Goal: Information Seeking & Learning: Learn about a topic

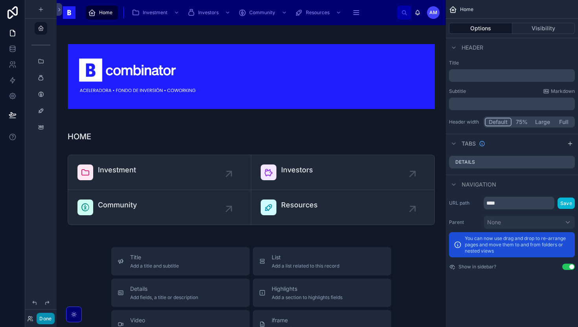
click at [48, 320] on button "Done" at bounding box center [46, 318] width 18 height 11
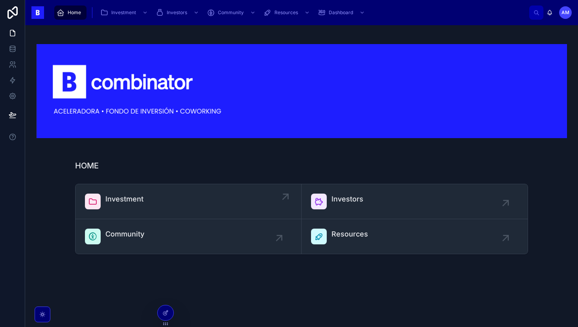
click at [134, 185] on link "Investment" at bounding box center [188, 201] width 226 height 35
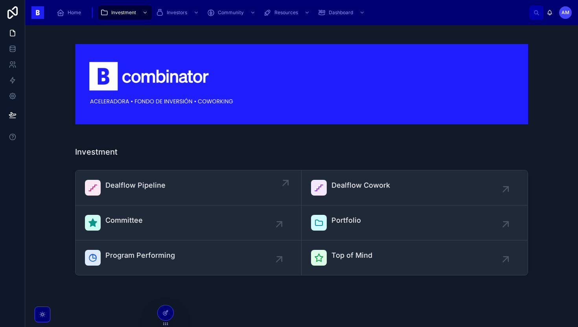
click at [132, 184] on span "Dealflow Pipeline" at bounding box center [135, 185] width 60 height 11
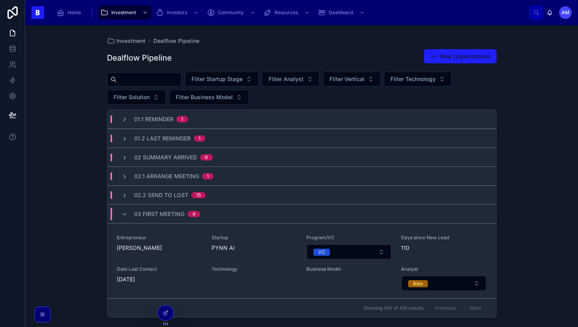
click at [158, 80] on input "text" at bounding box center [149, 79] width 64 height 11
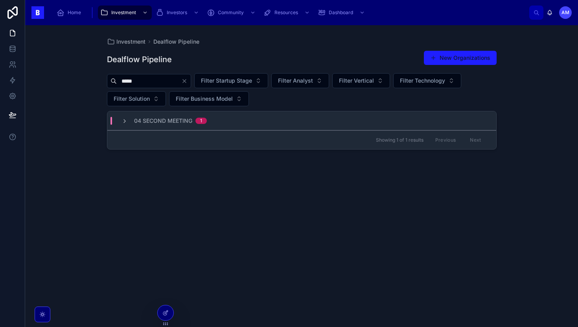
type input "*****"
click at [220, 128] on div "04 Second Meeting 1" at bounding box center [301, 120] width 389 height 19
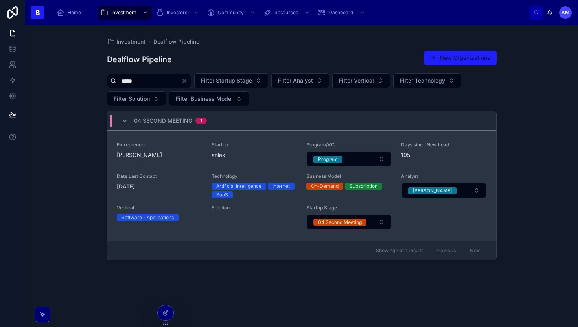
click at [213, 164] on div "Startup anlak" at bounding box center [254, 154] width 85 height 25
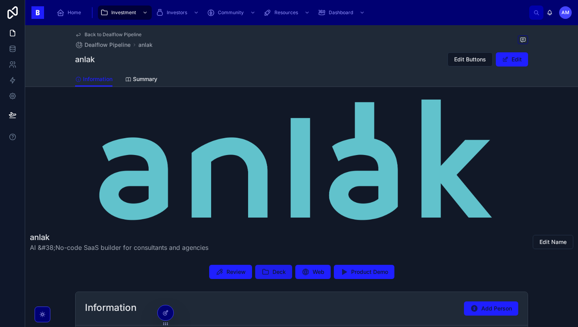
click at [276, 274] on span "Deck" at bounding box center [278, 272] width 13 height 8
click at [226, 269] on span "Review" at bounding box center [235, 272] width 19 height 8
click at [282, 269] on span "Deck" at bounding box center [278, 272] width 13 height 8
click at [240, 272] on span "Review" at bounding box center [235, 272] width 19 height 8
